Goal: Task Accomplishment & Management: Complete application form

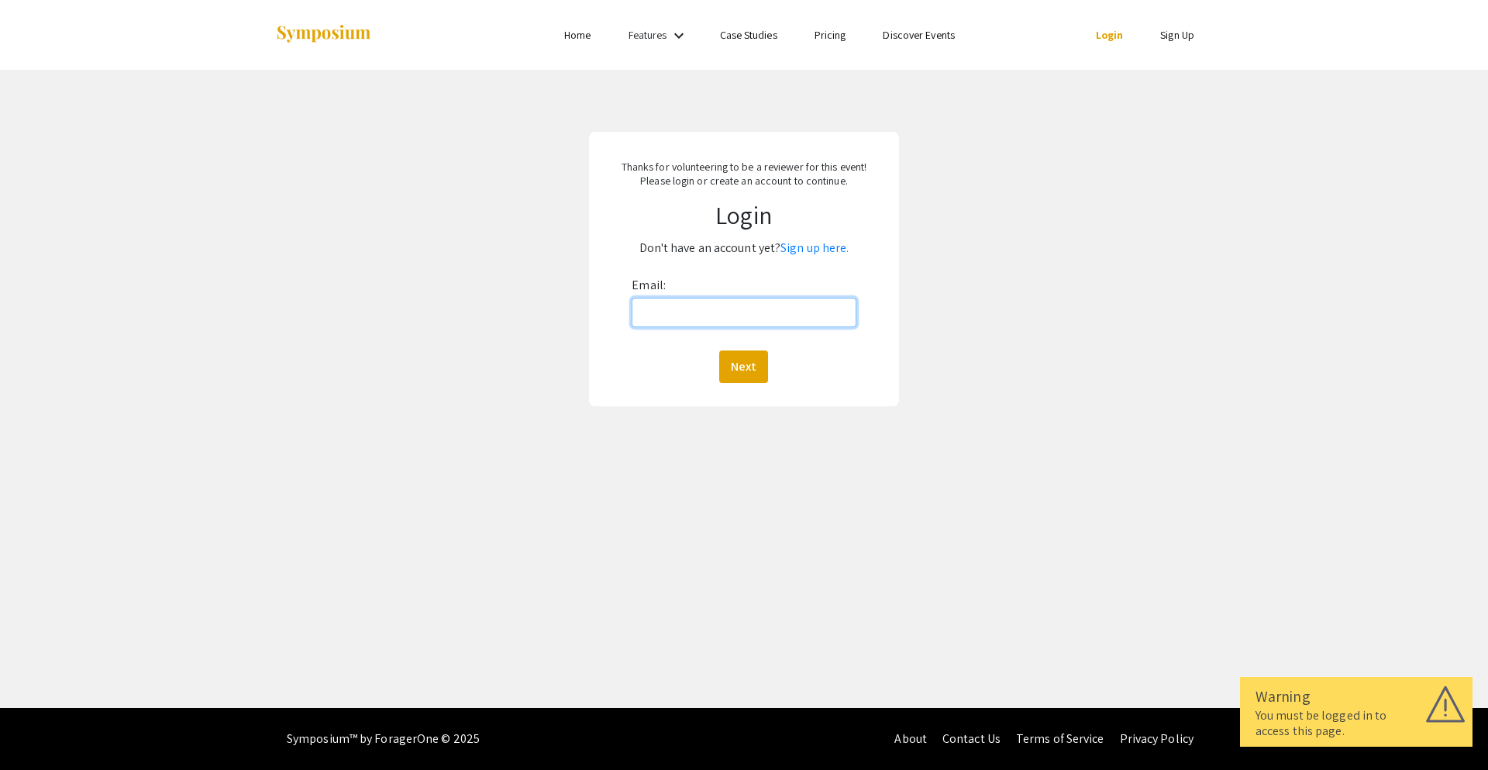
click at [785, 317] on input "Email:" at bounding box center [744, 312] width 224 height 29
type input "mallory.weaver@hsc.wvu.edu"
click at [758, 372] on button "Next" at bounding box center [743, 366] width 49 height 33
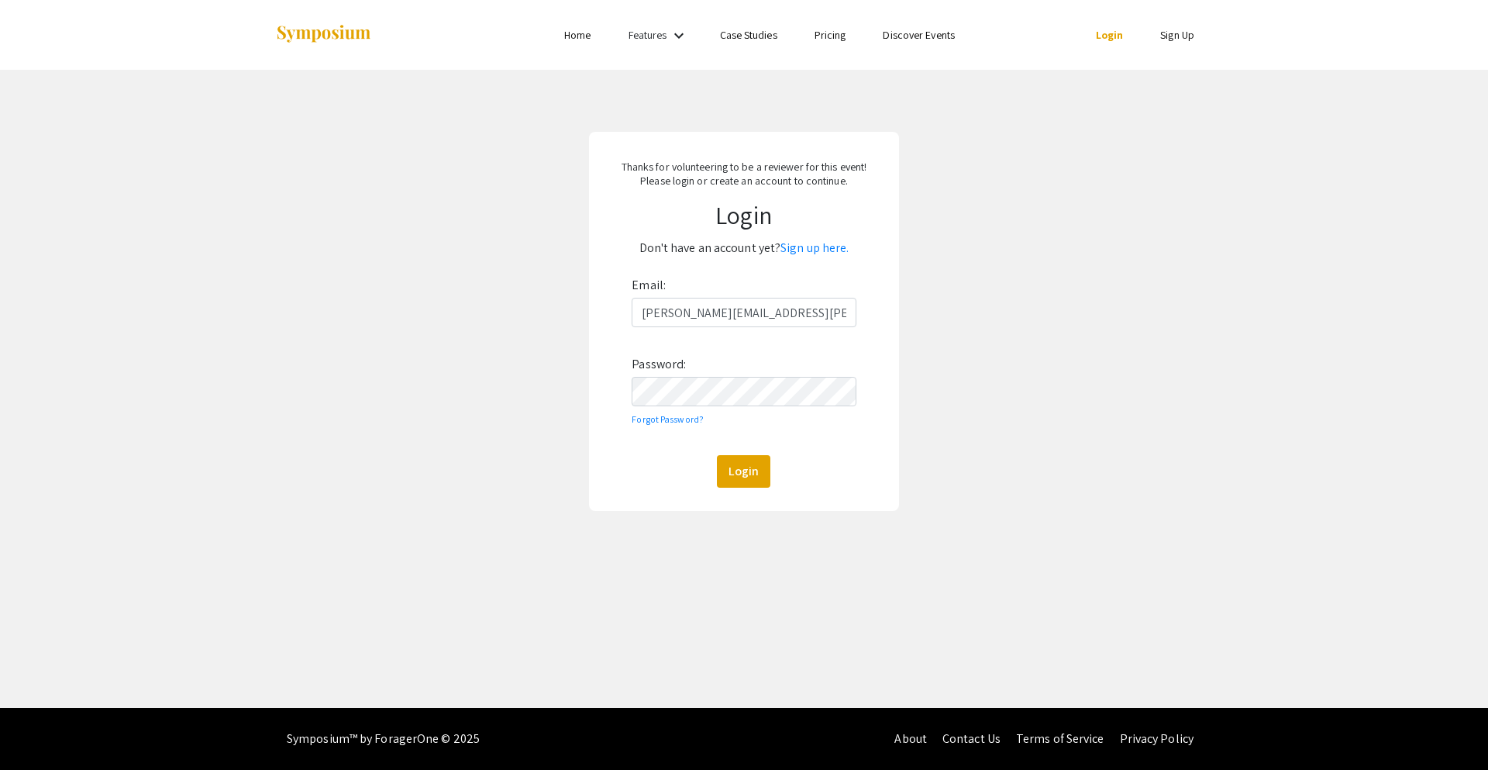
drag, startPoint x: 678, startPoint y: 420, endPoint x: 686, endPoint y: 407, distance: 15.3
click at [678, 419] on link "Forgot Password?" at bounding box center [668, 419] width 72 height 12
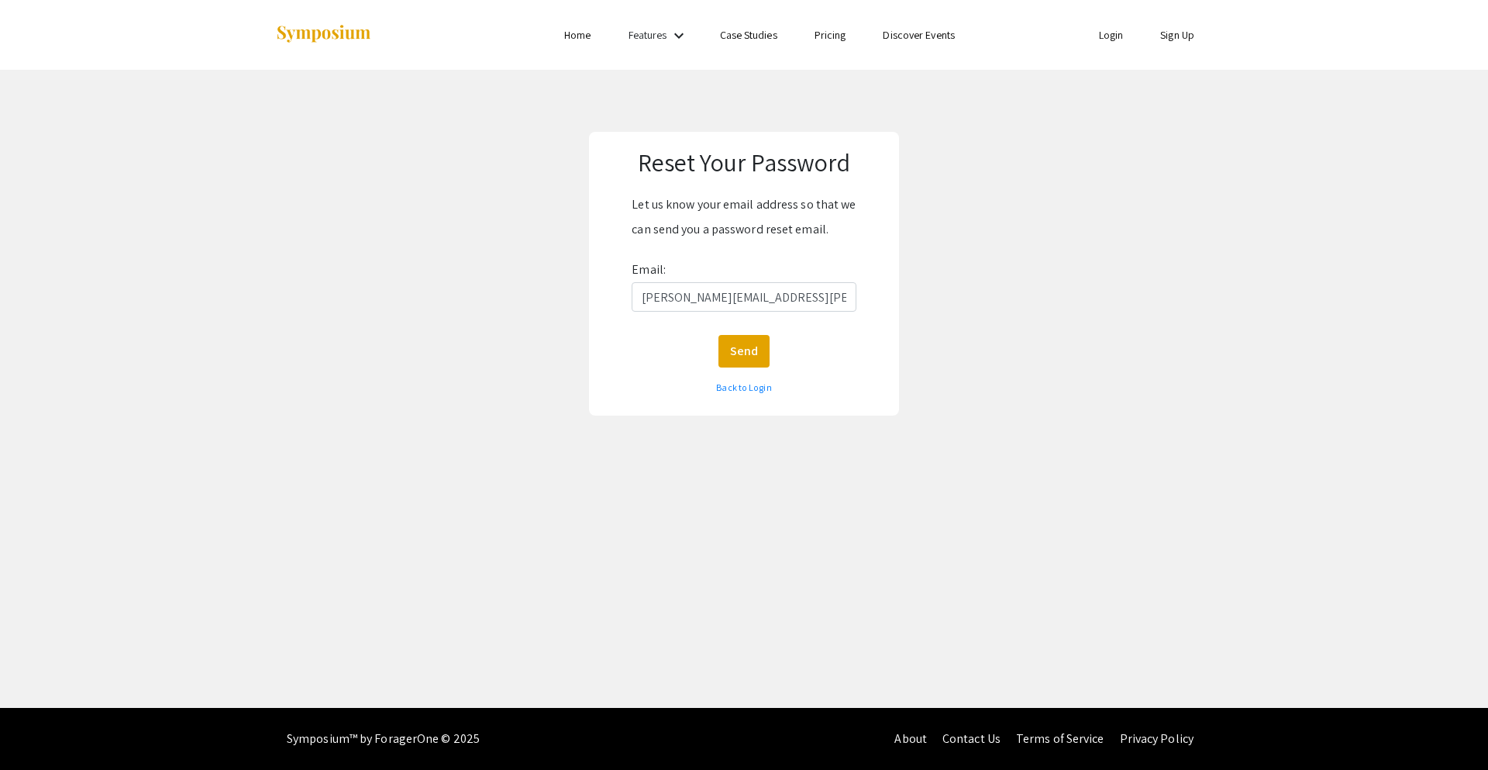
click at [691, 401] on div "Reset Your Password Let us know your email address so that we can send you a pa…" at bounding box center [744, 274] width 310 height 284
click at [755, 377] on div "Back to Login" at bounding box center [744, 387] width 281 height 25
click at [755, 380] on div "Back to Login" at bounding box center [744, 387] width 281 height 25
click at [732, 391] on link "Back to Login" at bounding box center [743, 387] width 55 height 12
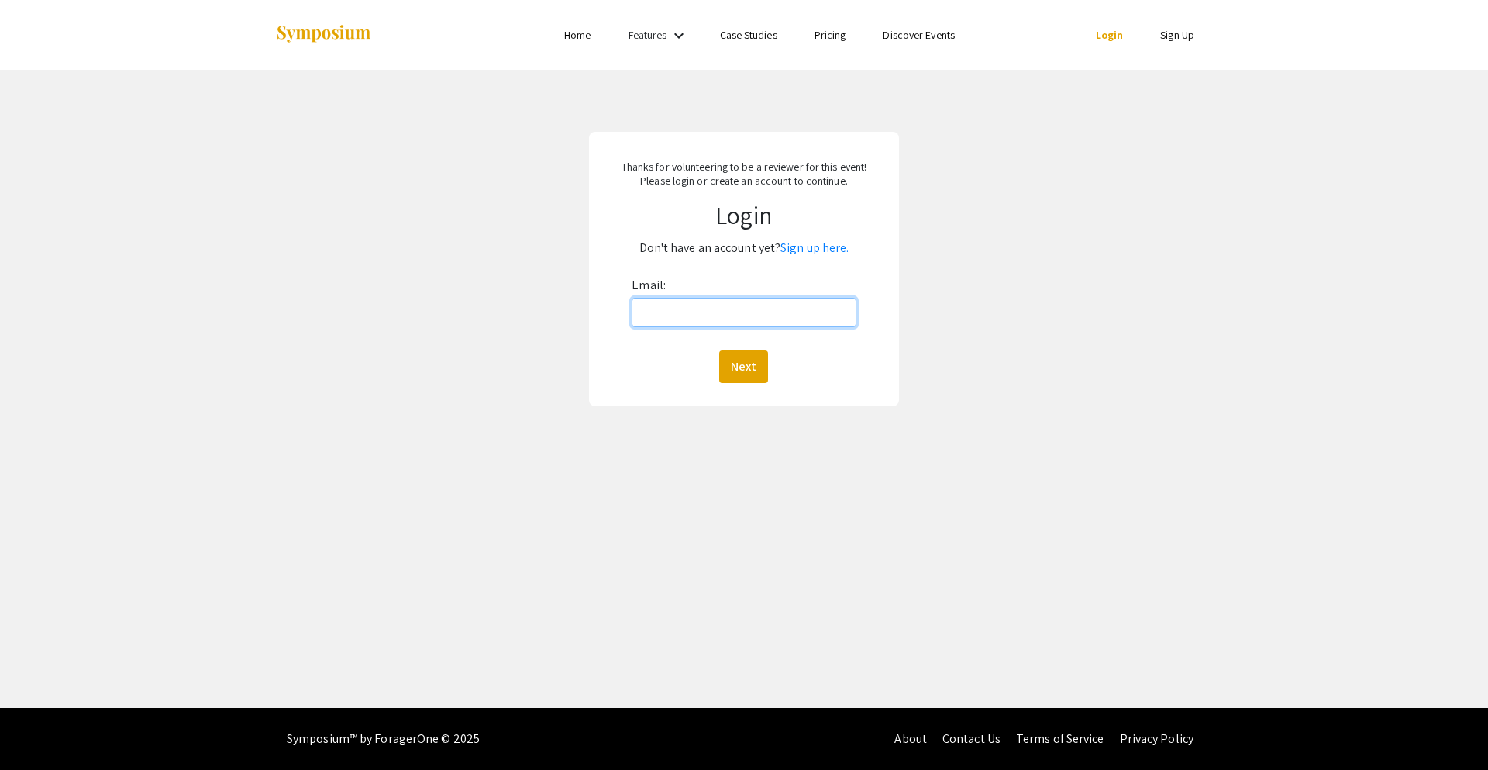
click at [686, 309] on input "Email:" at bounding box center [744, 312] width 224 height 29
type input "mallory.weaver@hsc.wvu.edu"
click at [752, 380] on button "Next" at bounding box center [743, 366] width 49 height 33
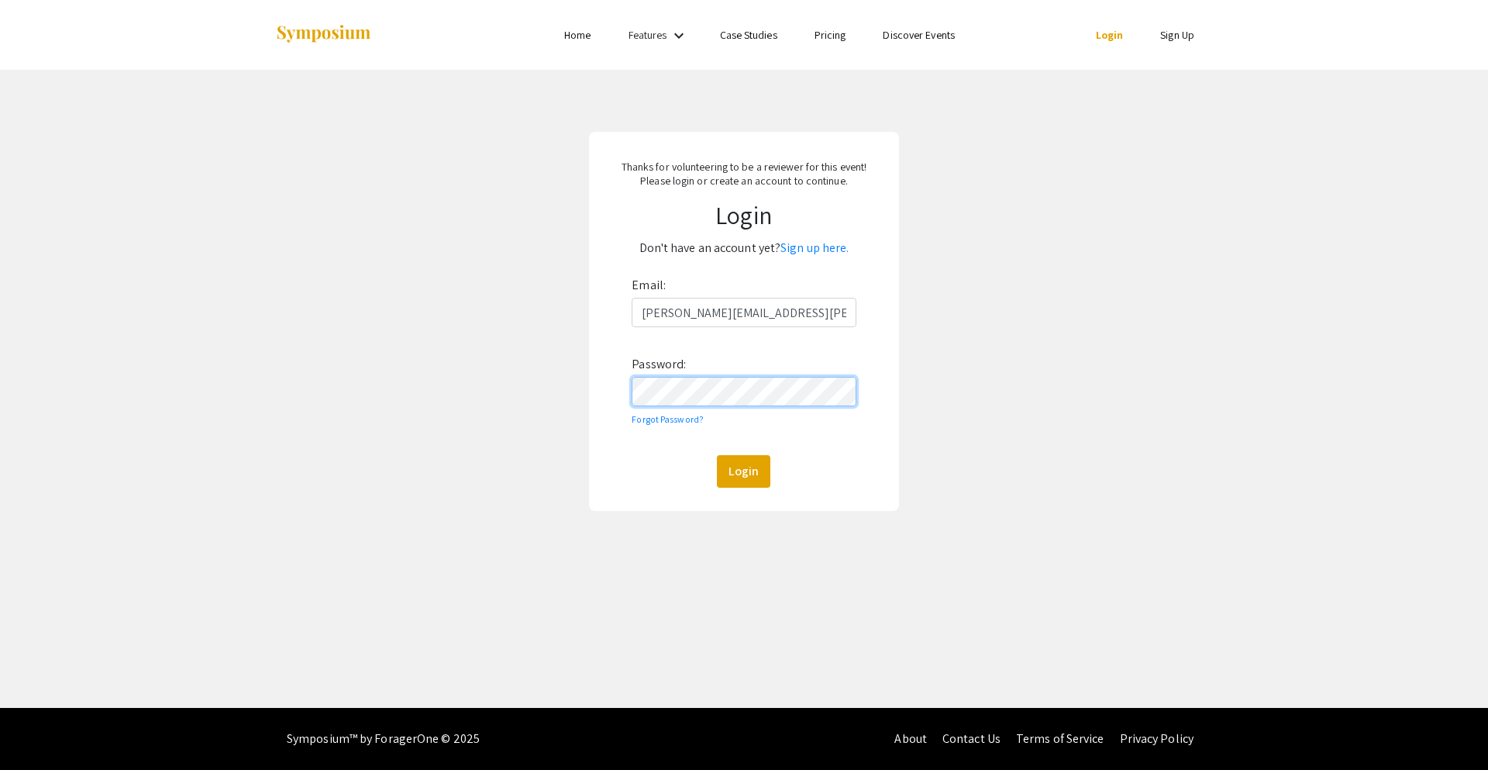
click at [717, 455] on button "Login" at bounding box center [743, 471] width 53 height 33
